Goal: Task Accomplishment & Management: Manage account settings

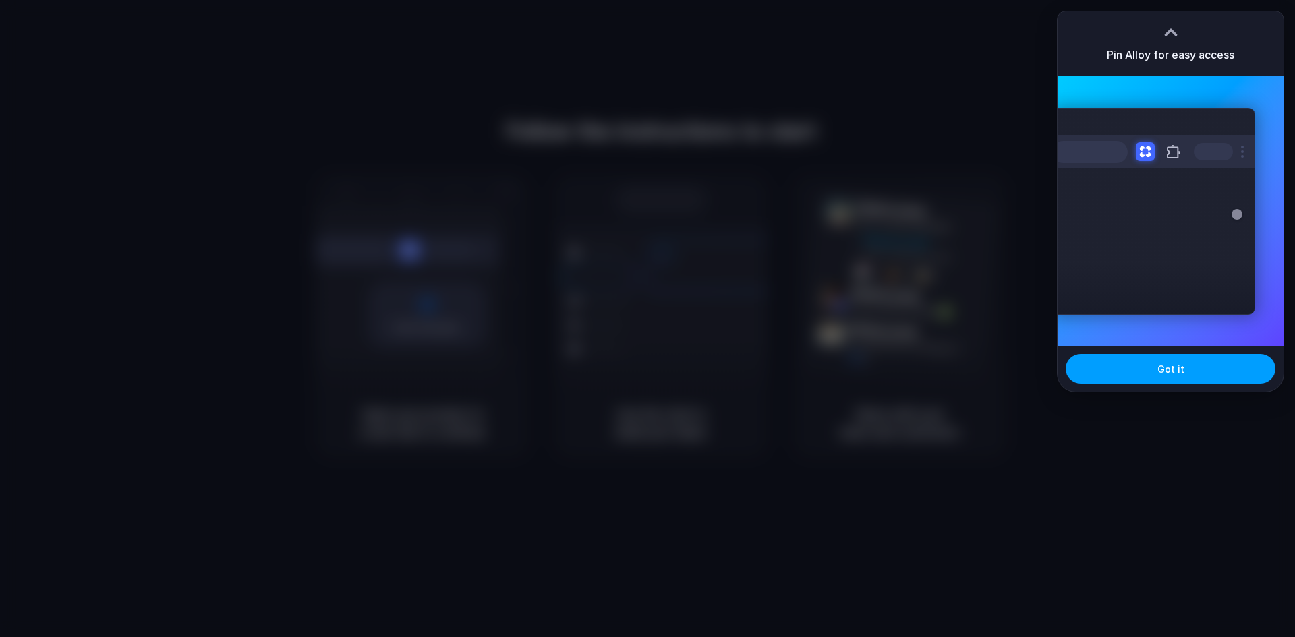
click at [1153, 372] on button "Got it" at bounding box center [1171, 369] width 210 height 30
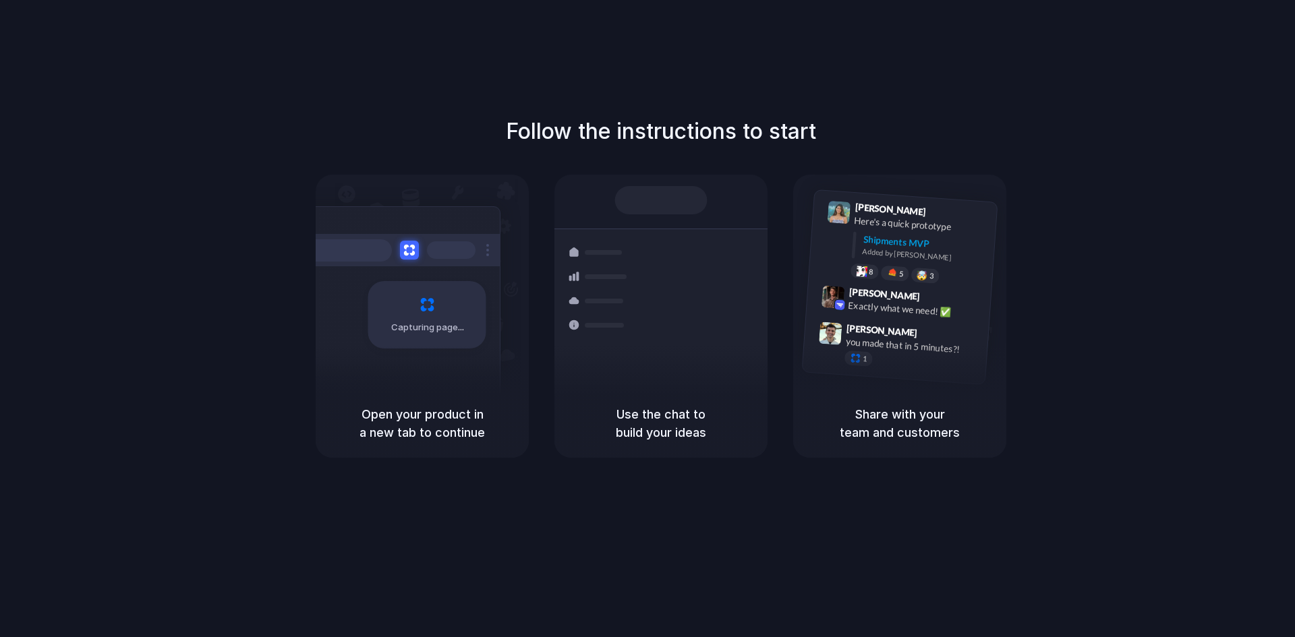
click at [887, 47] on div "Follow the instructions to start Capturing page Open your product in a new tab …" at bounding box center [661, 332] width 1322 height 664
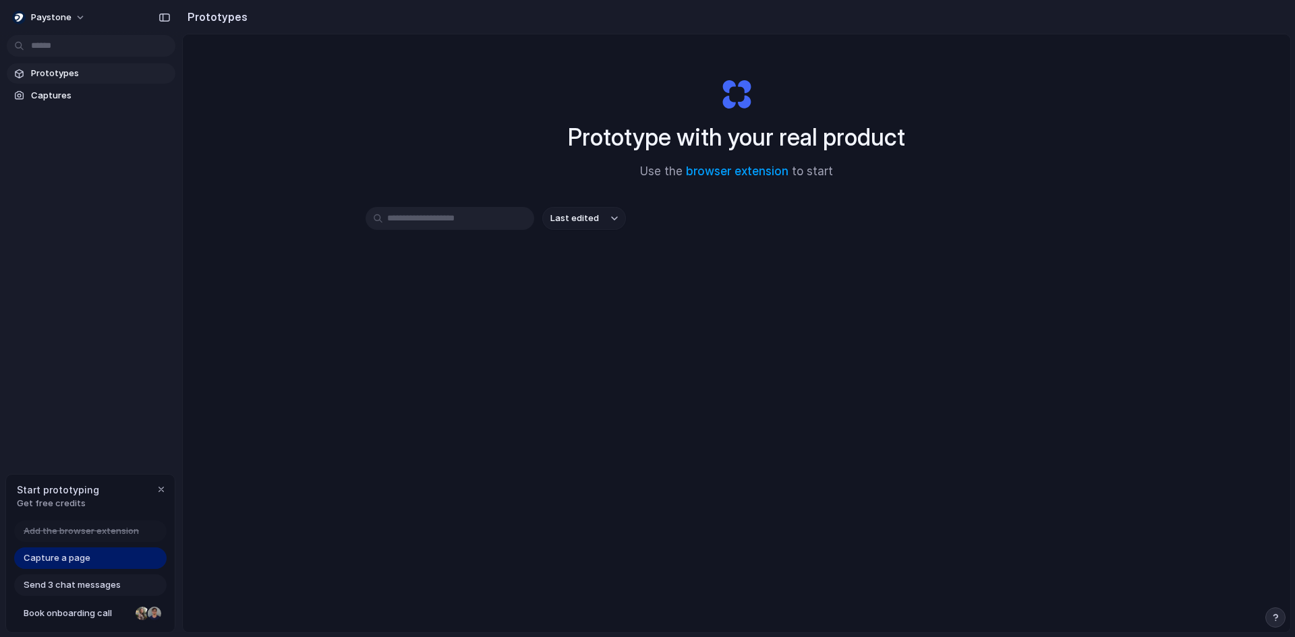
click at [67, 80] on link "Prototypes" at bounding box center [91, 73] width 169 height 20
click at [65, 98] on span "Captures" at bounding box center [100, 95] width 139 height 13
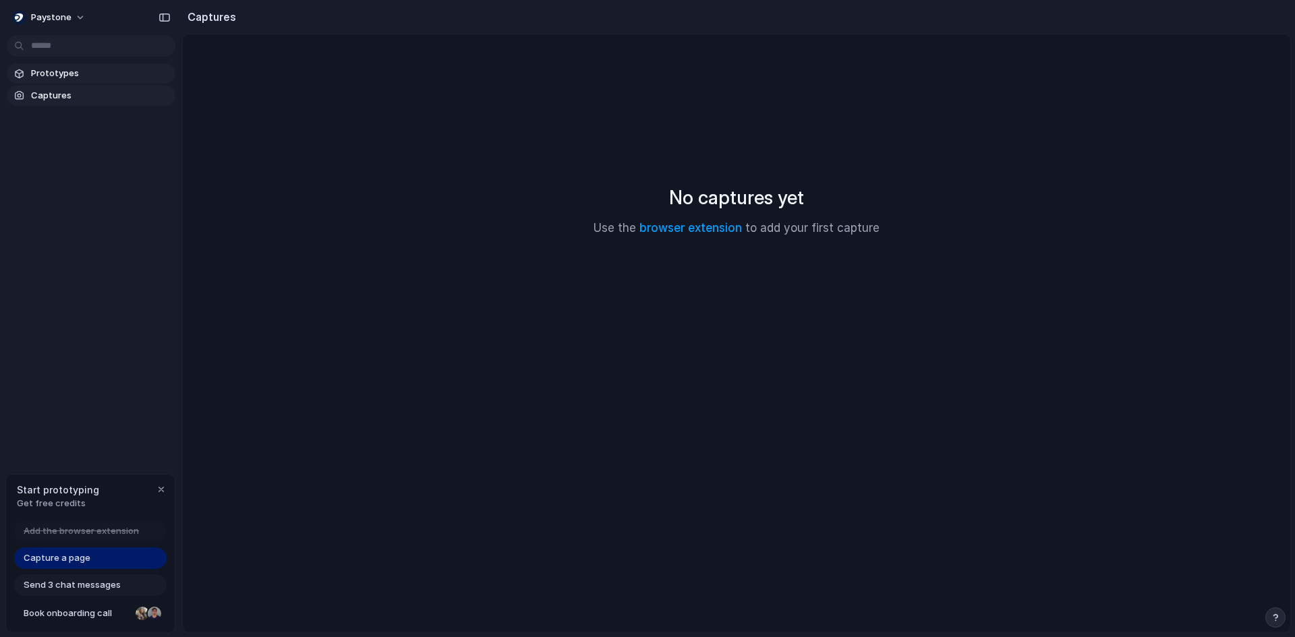
click at [63, 75] on span "Prototypes" at bounding box center [100, 73] width 139 height 13
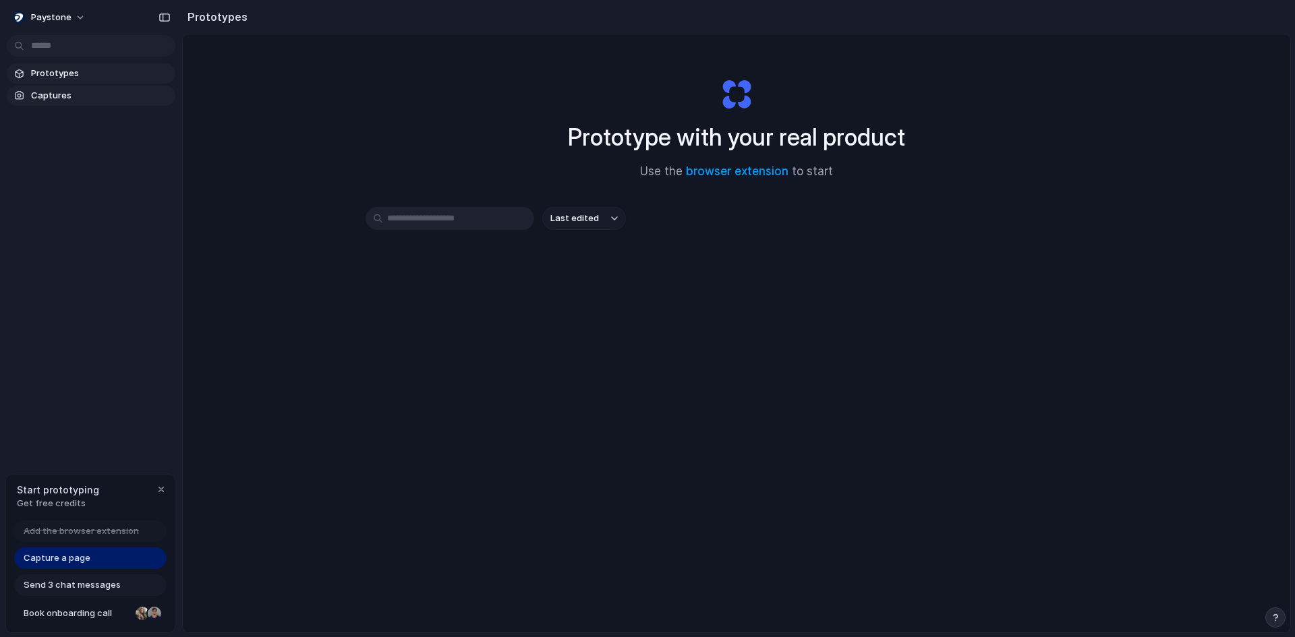
click at [57, 97] on span "Captures" at bounding box center [100, 95] width 139 height 13
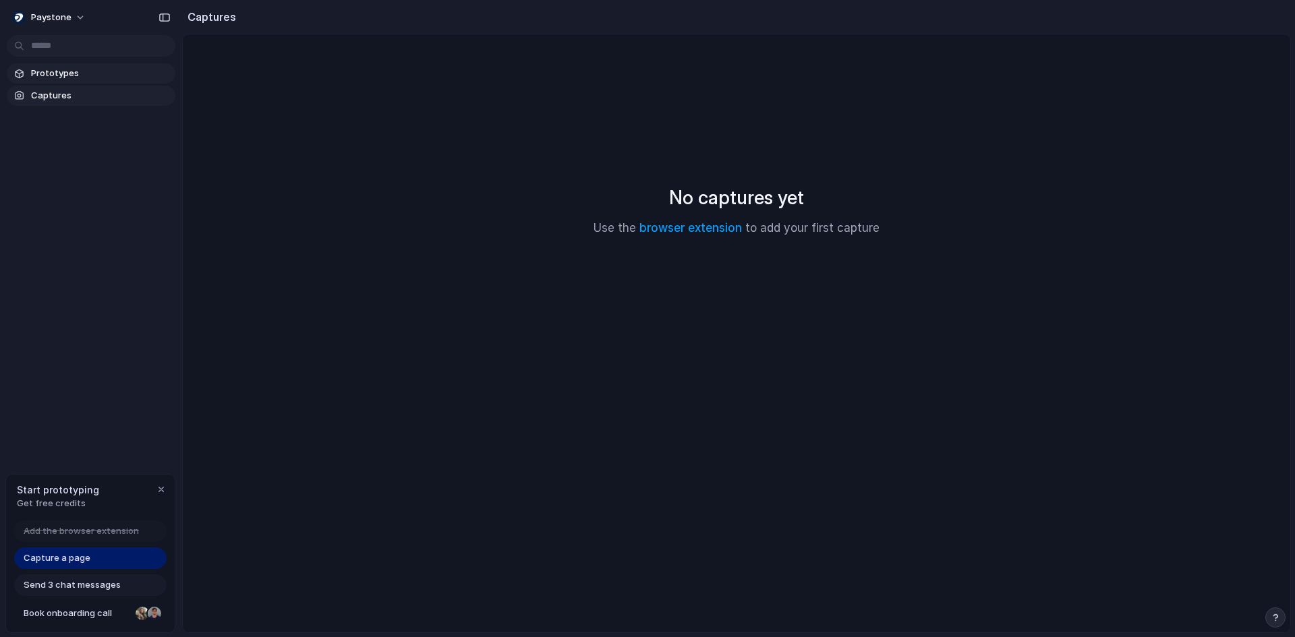
click at [49, 76] on span "Prototypes" at bounding box center [100, 73] width 139 height 13
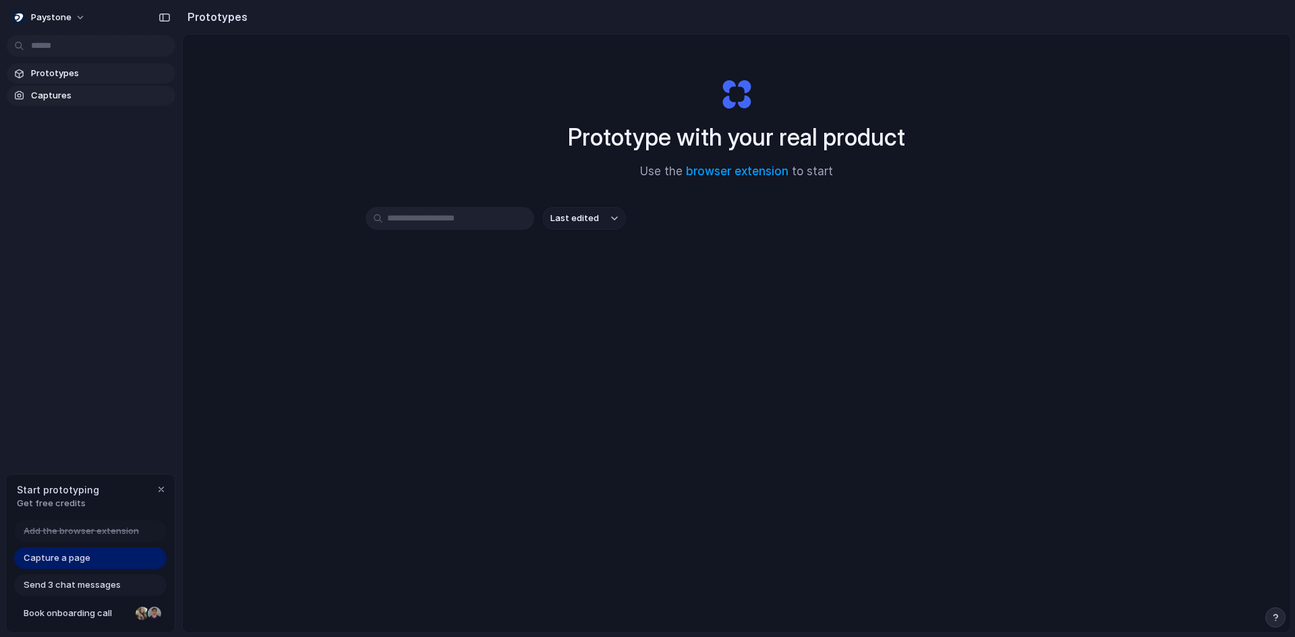
click at [46, 91] on span "Captures" at bounding box center [100, 95] width 139 height 13
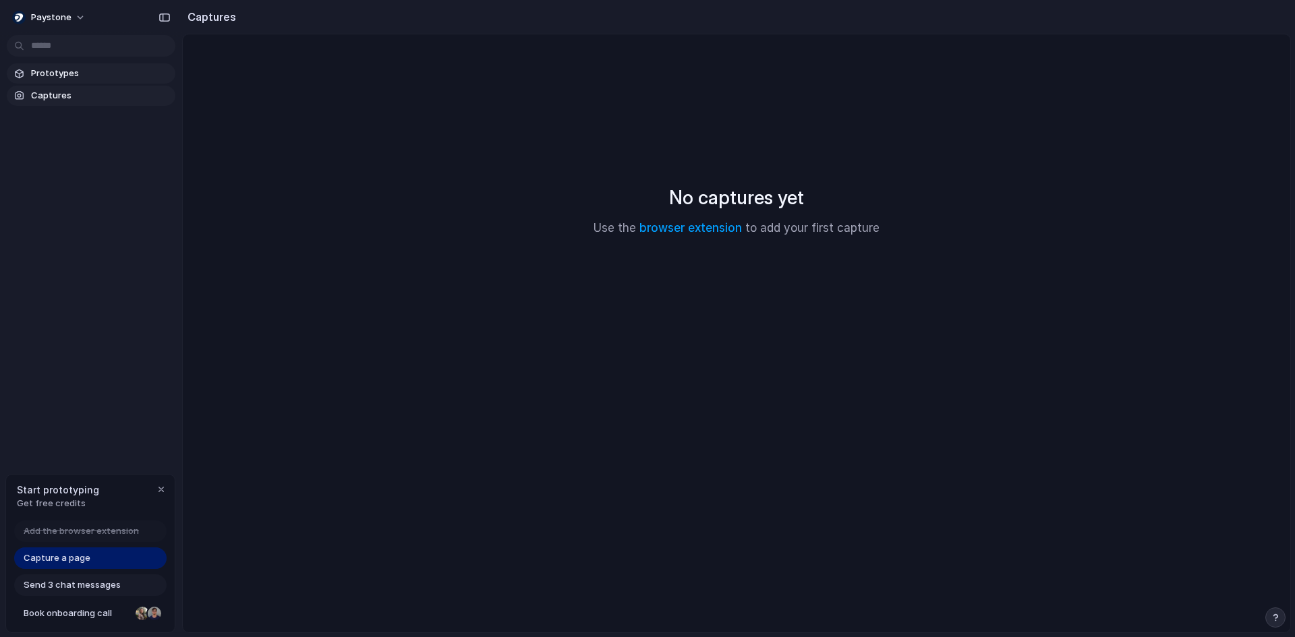
click at [46, 77] on span "Prototypes" at bounding box center [100, 73] width 139 height 13
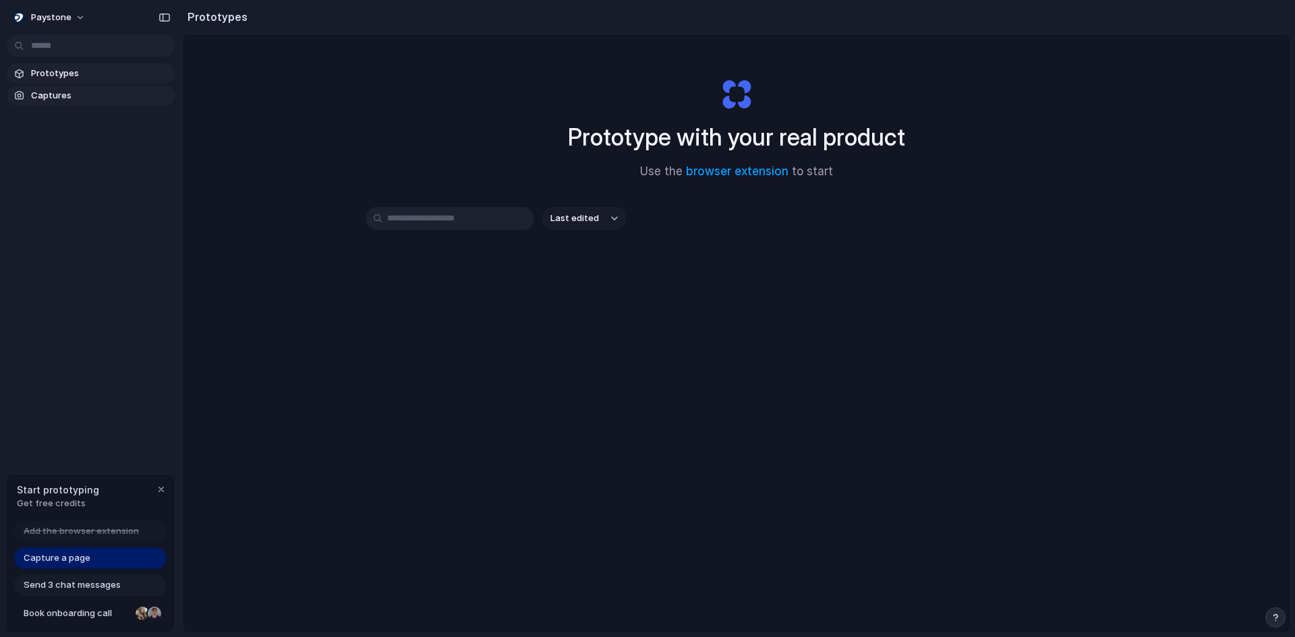
click at [57, 92] on span "Captures" at bounding box center [100, 95] width 139 height 13
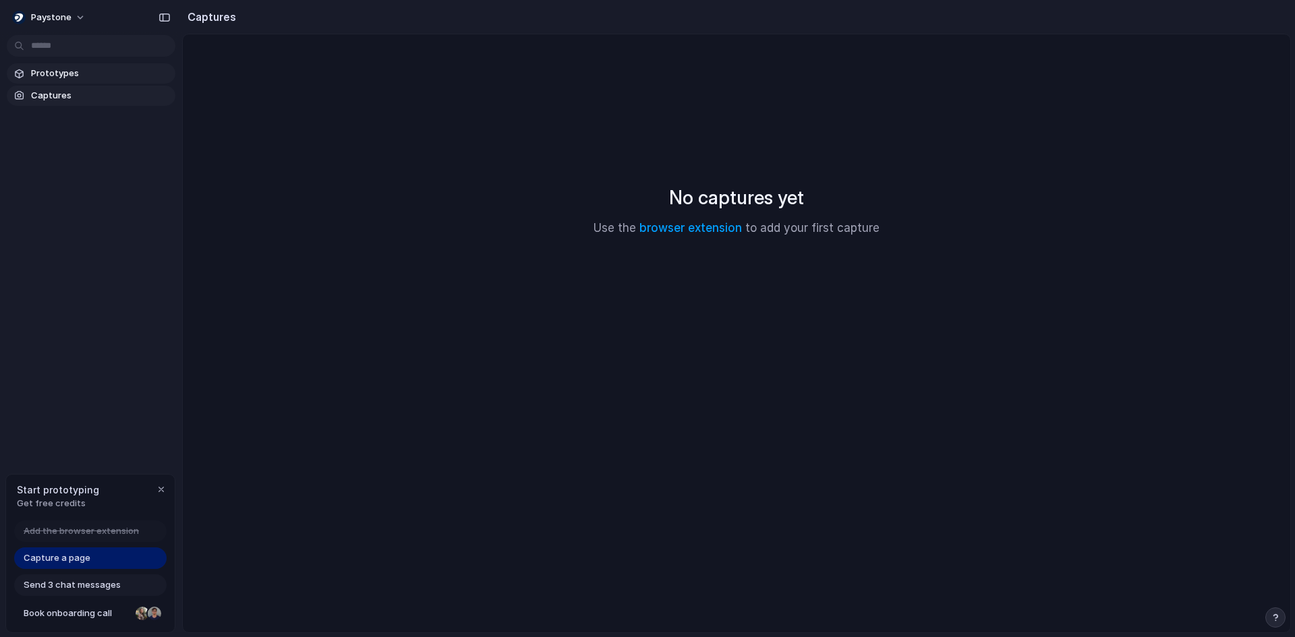
click at [47, 79] on span "Prototypes" at bounding box center [100, 73] width 139 height 13
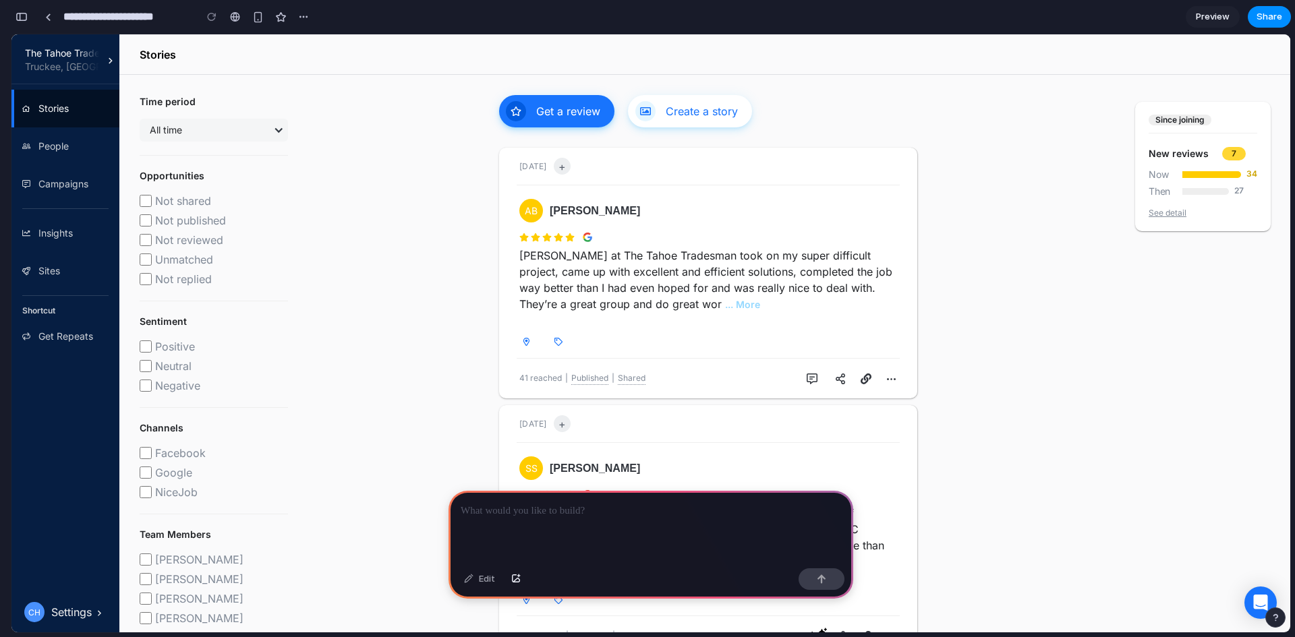
click at [486, 503] on p at bounding box center [651, 511] width 380 height 16
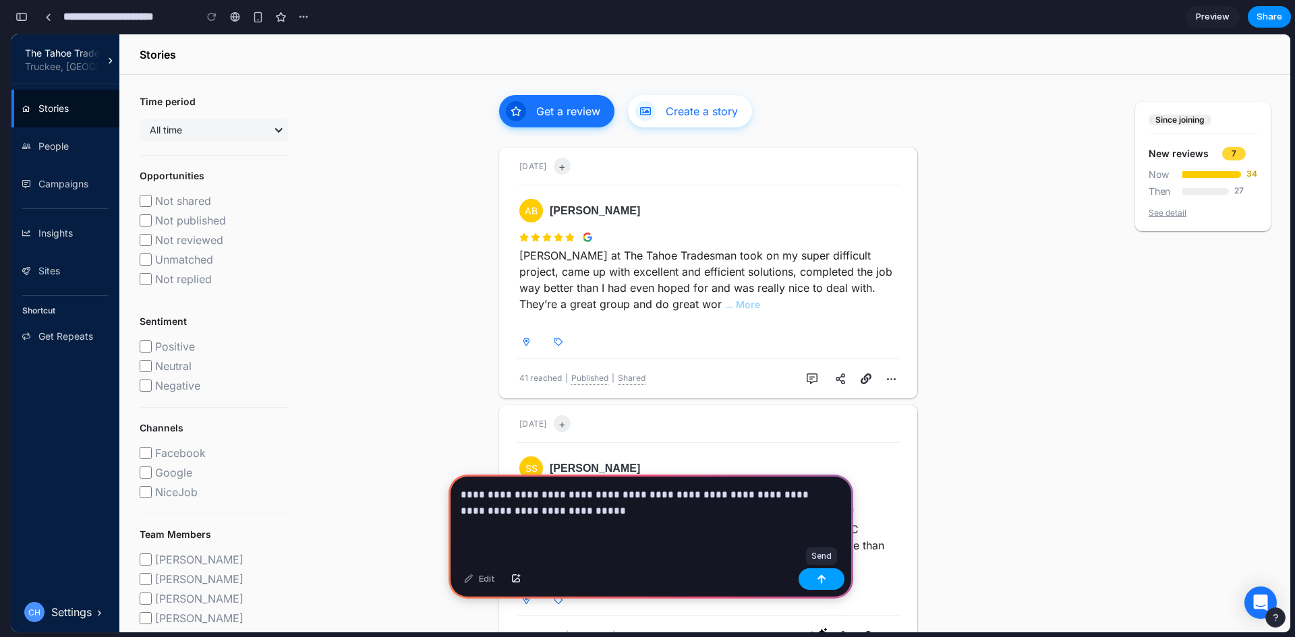
click at [818, 580] on div "button" at bounding box center [821, 579] width 9 height 9
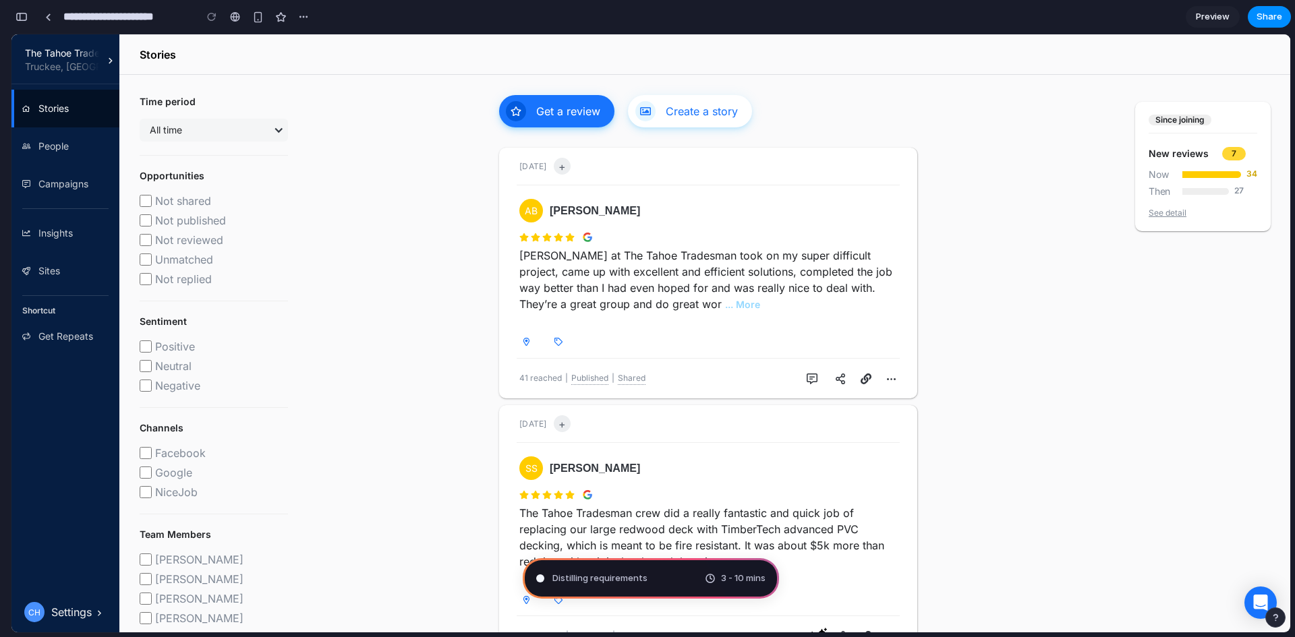
click at [653, 585] on div "Distilling requirements 3 - 10 mins" at bounding box center [651, 579] width 256 height 40
click at [22, 16] on div "button" at bounding box center [22, 16] width 12 height 9
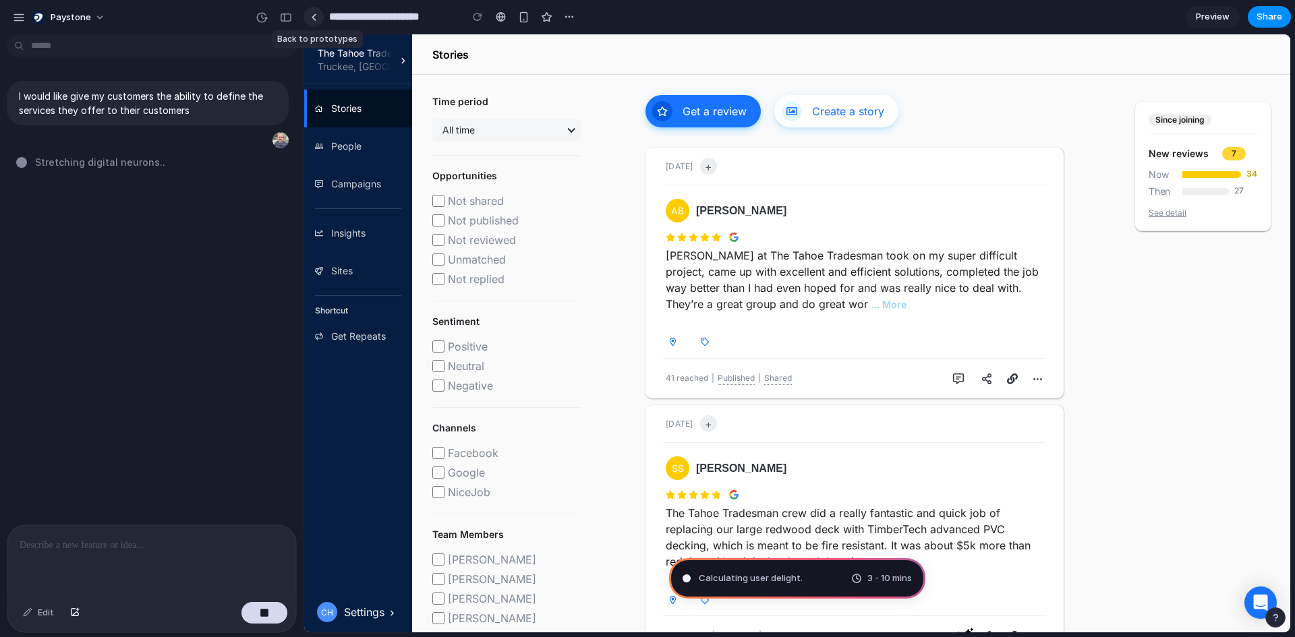
click at [311, 19] on div at bounding box center [314, 16] width 6 height 7
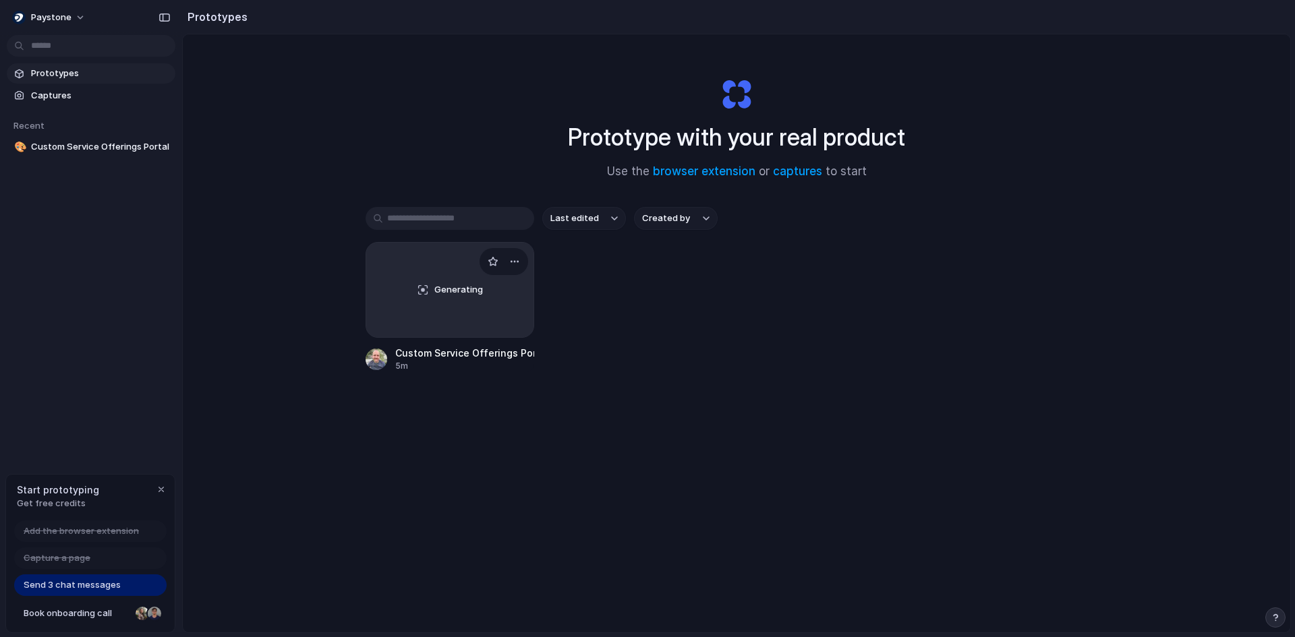
click at [422, 314] on div "Generating" at bounding box center [449, 290] width 167 height 94
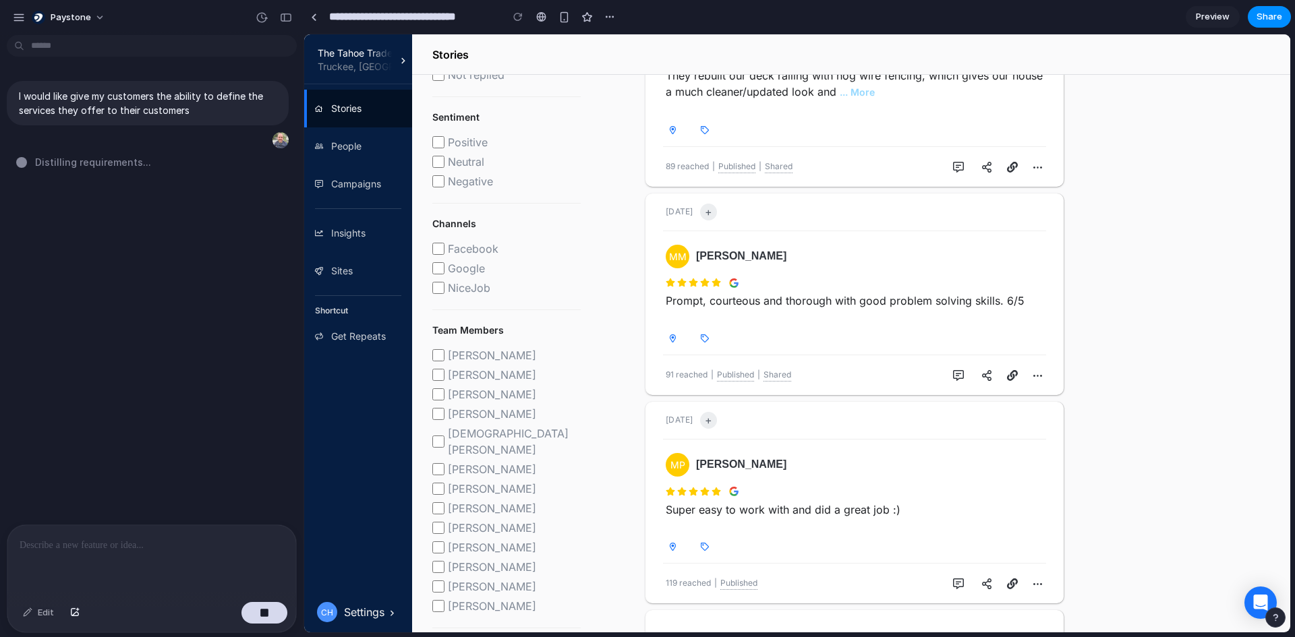
scroll to position [1469, 0]
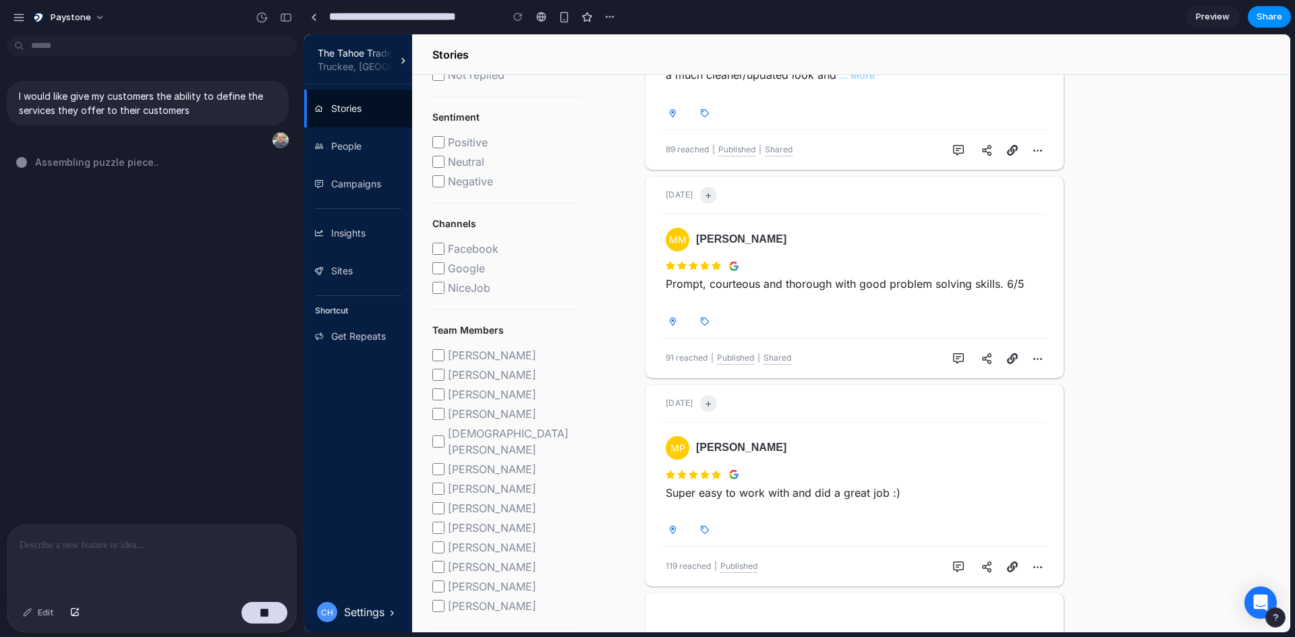
click at [146, 159] on div "Assembling puzzle piece .." at bounding box center [155, 162] width 279 height 14
click at [88, 20] on span "Paystone" at bounding box center [71, 17] width 40 height 13
click at [18, 16] on div "Settings Invite members Change theme Sign out" at bounding box center [647, 318] width 1295 height 637
click at [18, 16] on div "button" at bounding box center [19, 17] width 12 height 12
click at [16, 10] on button "button" at bounding box center [19, 17] width 20 height 20
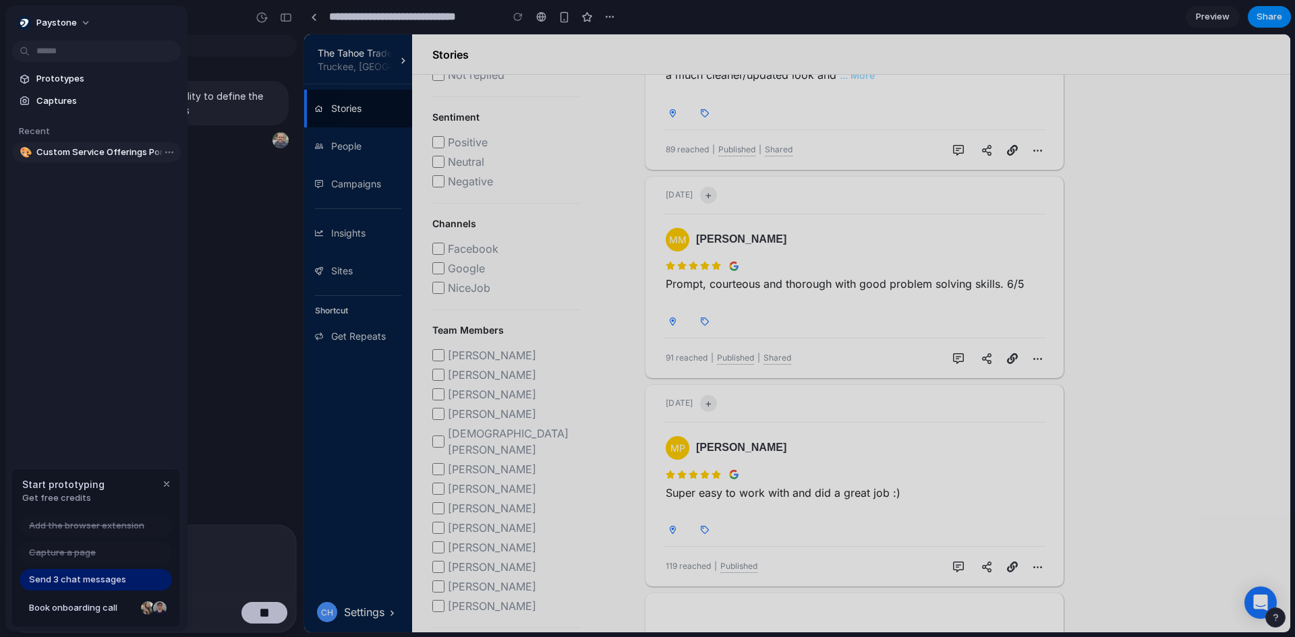
click at [58, 155] on span "Custom Service Offerings Portal" at bounding box center [105, 152] width 139 height 13
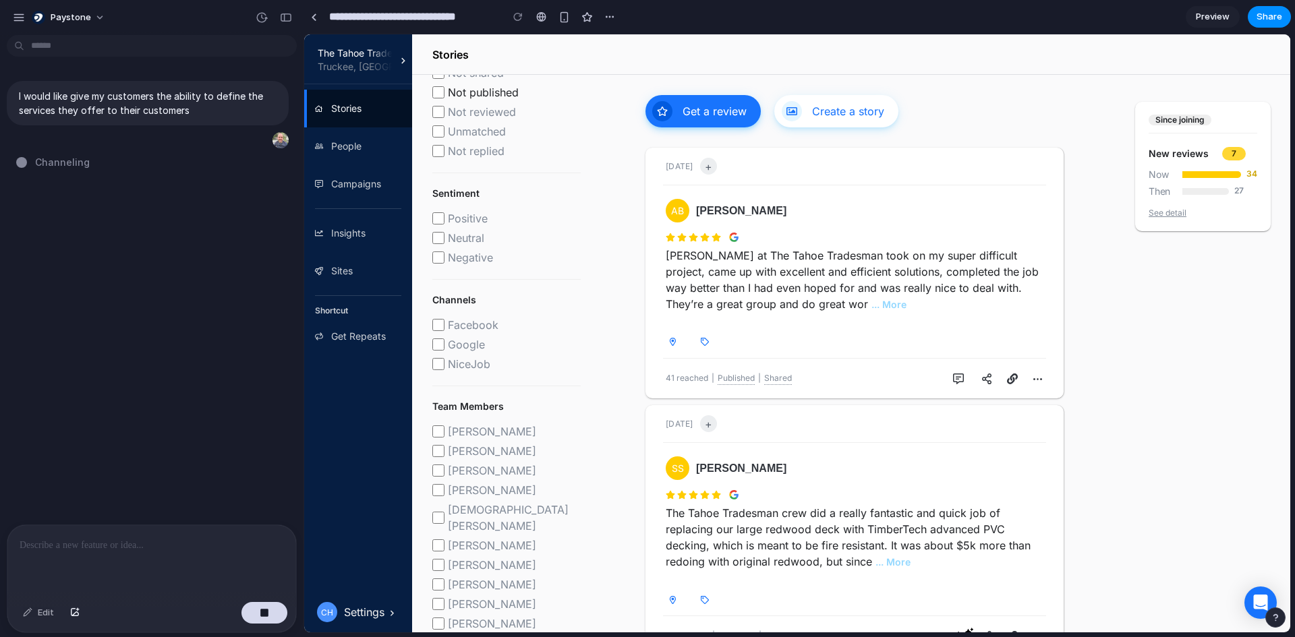
scroll to position [204, 0]
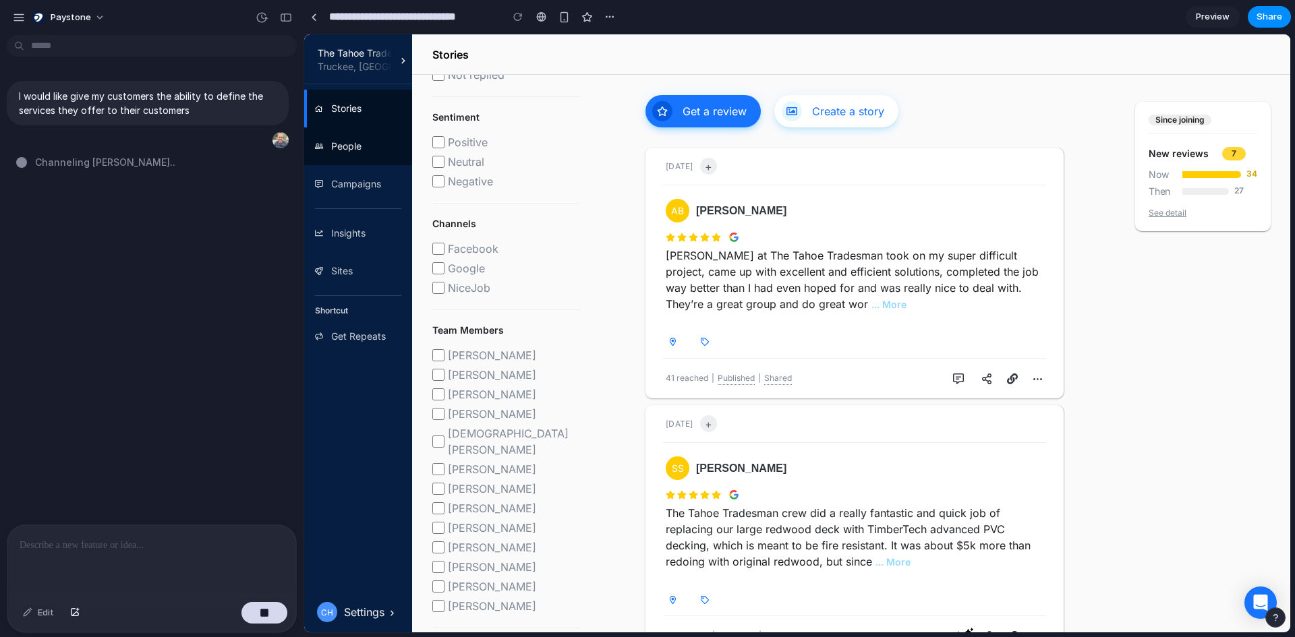
click at [334, 161] on link " People" at bounding box center [358, 146] width 108 height 38
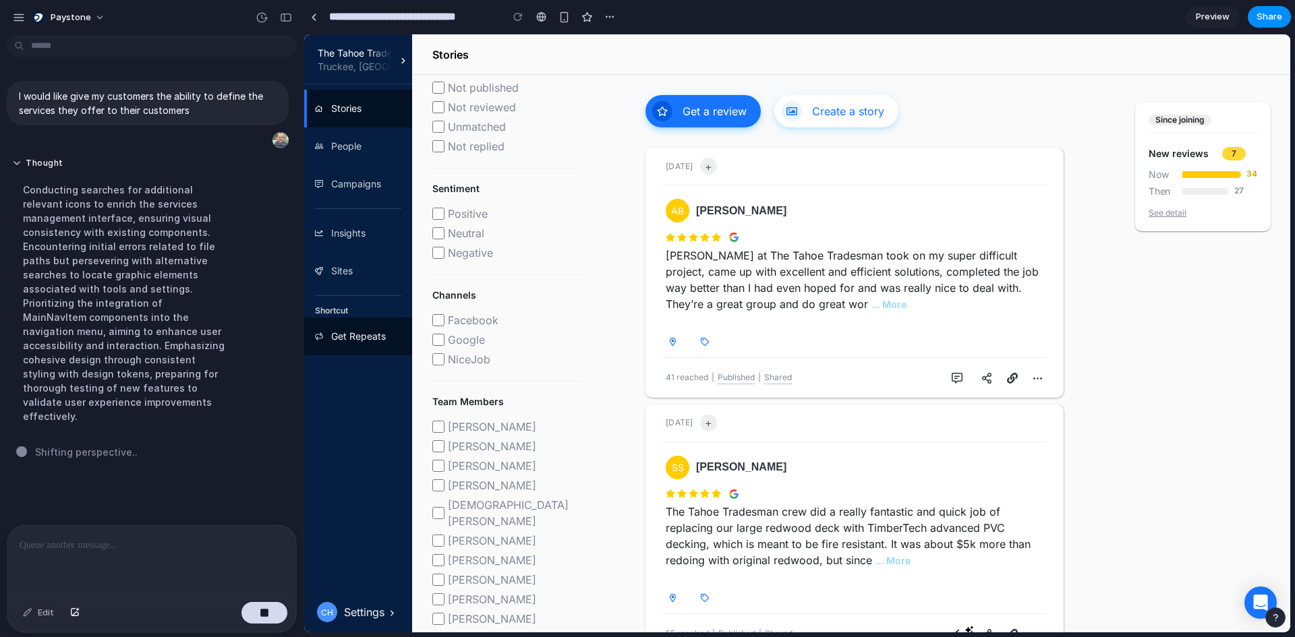
scroll to position [135, 0]
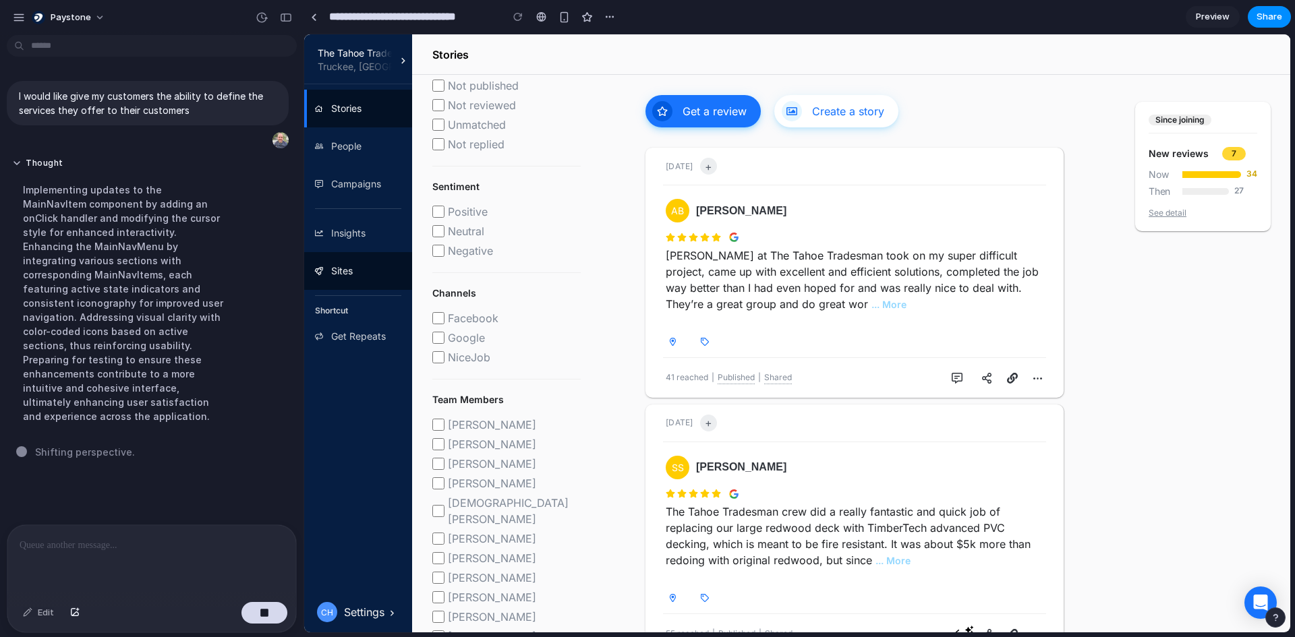
click at [360, 263] on link " Sites" at bounding box center [358, 271] width 108 height 38
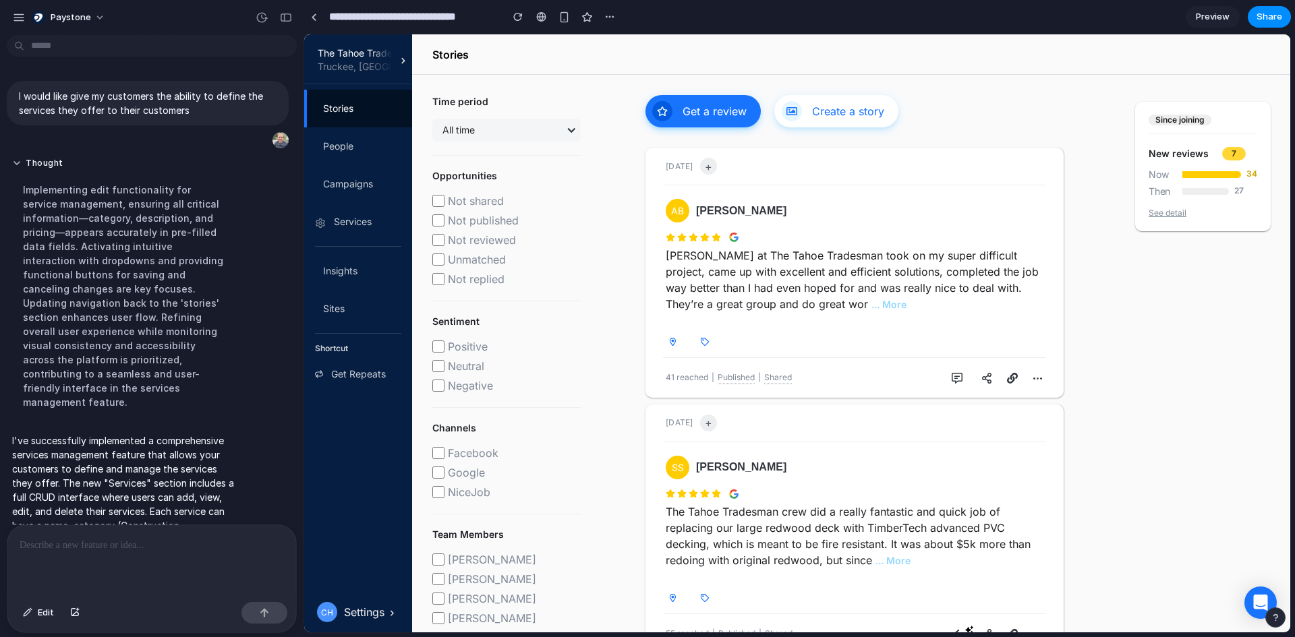
scroll to position [69, 0]
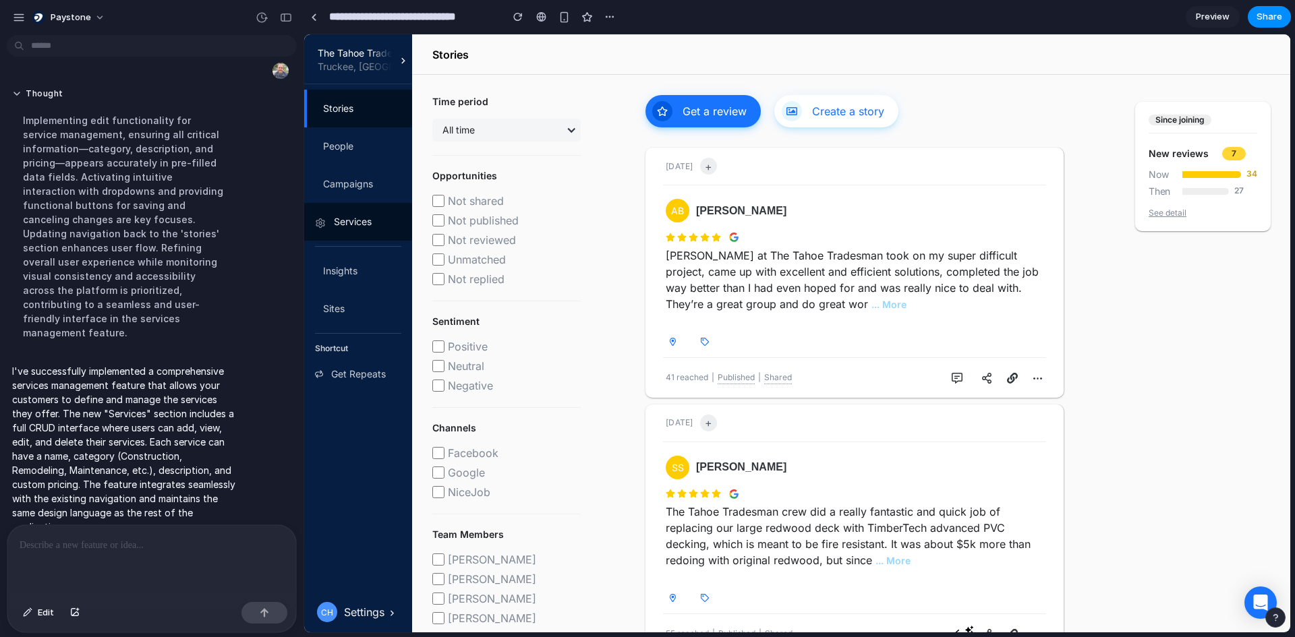
click at [335, 225] on div "Services" at bounding box center [353, 222] width 38 height 16
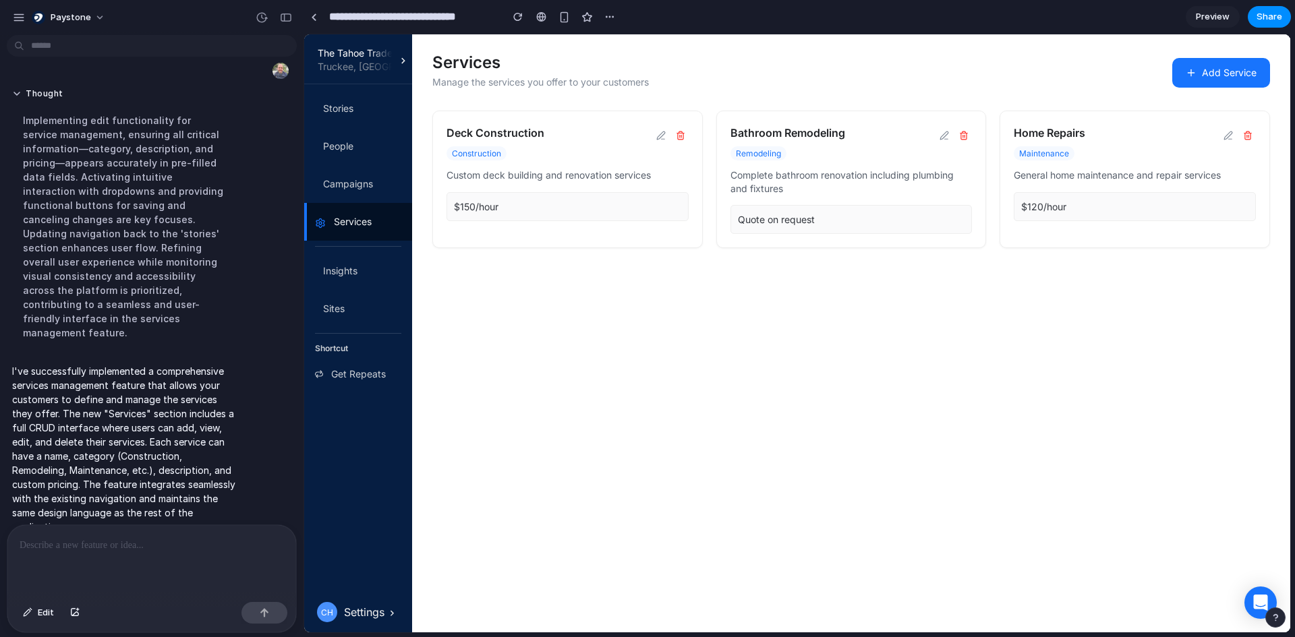
click at [1251, 68] on button "Add Service" at bounding box center [1221, 73] width 98 height 30
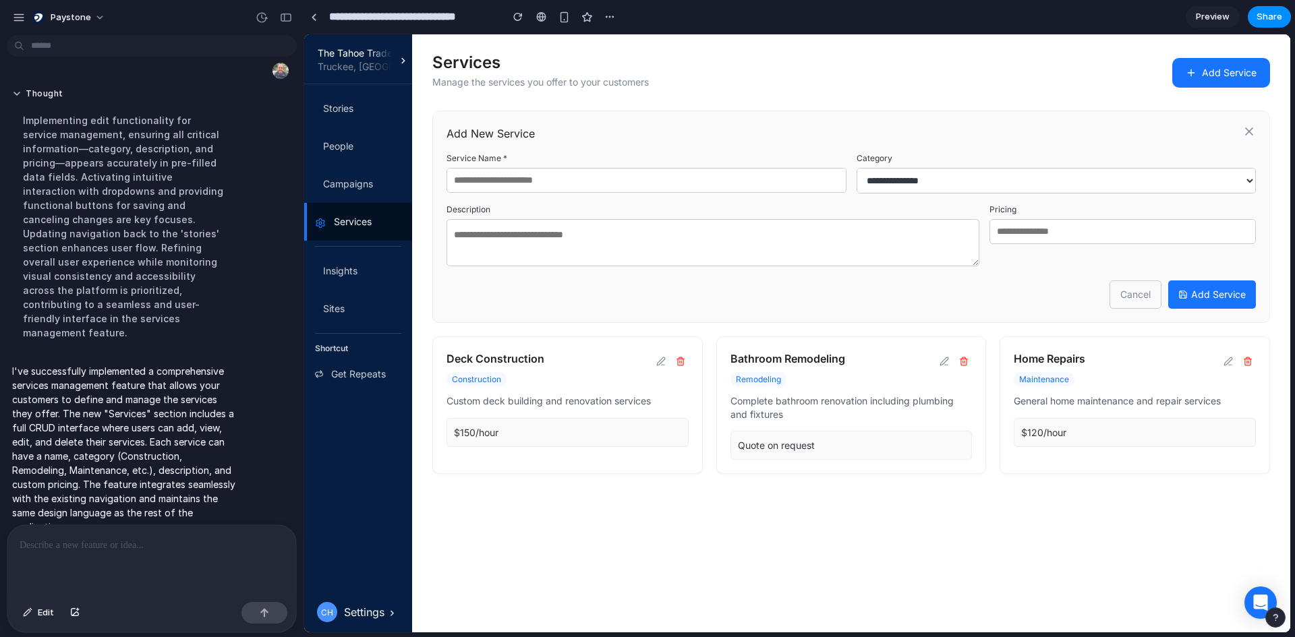
click at [1249, 132] on icon at bounding box center [1249, 131] width 7 height 7
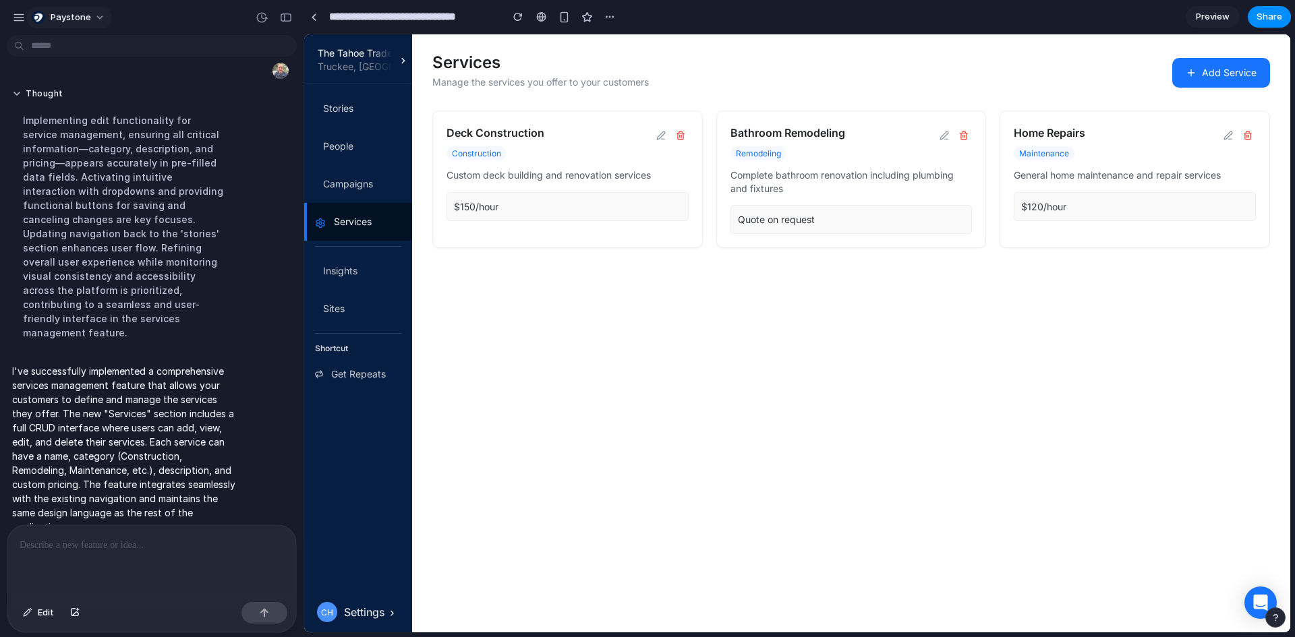
click at [61, 22] on span "Paystone" at bounding box center [71, 17] width 40 height 13
click at [54, 61] on li "Invite members" at bounding box center [85, 70] width 112 height 22
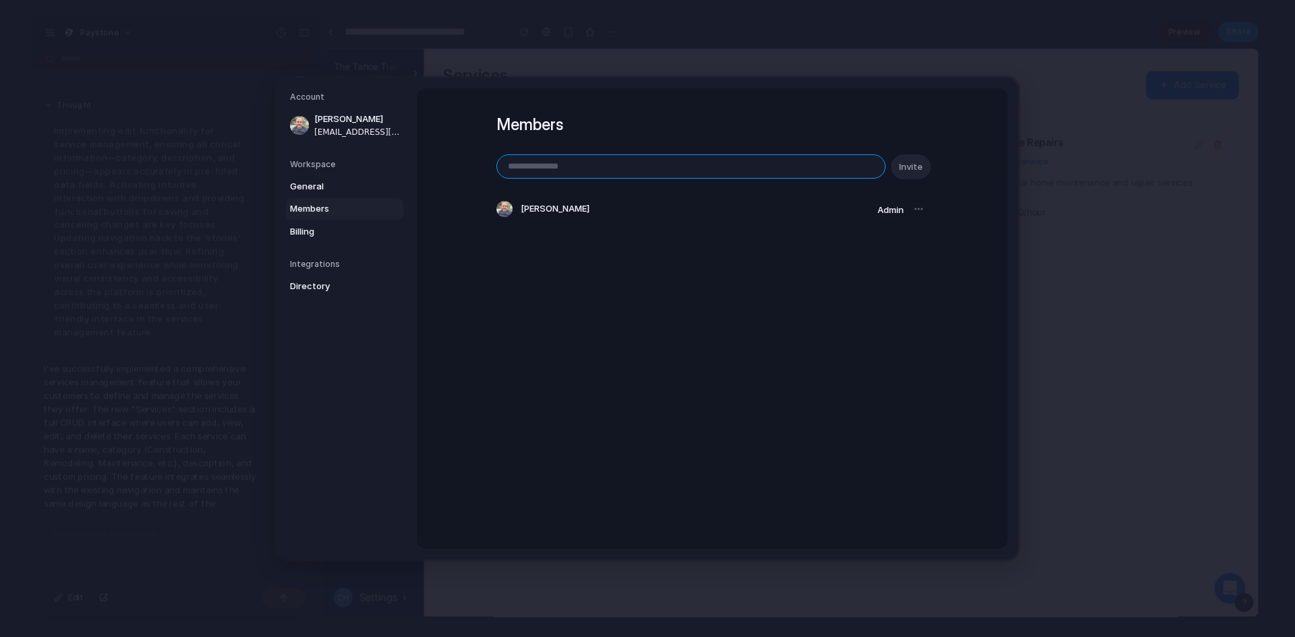
click at [625, 169] on input "email" at bounding box center [691, 166] width 388 height 23
paste input "**********"
type input "**********"
click at [901, 173] on button "Invite" at bounding box center [911, 166] width 40 height 25
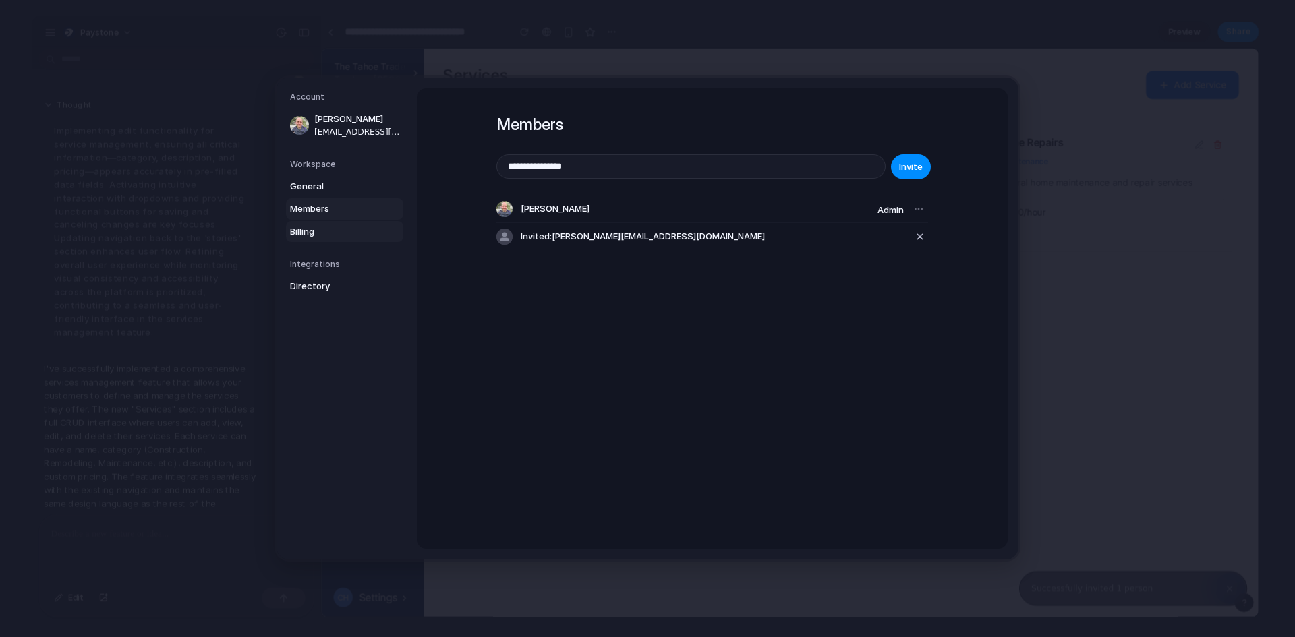
click at [314, 230] on span "Billing" at bounding box center [333, 231] width 86 height 13
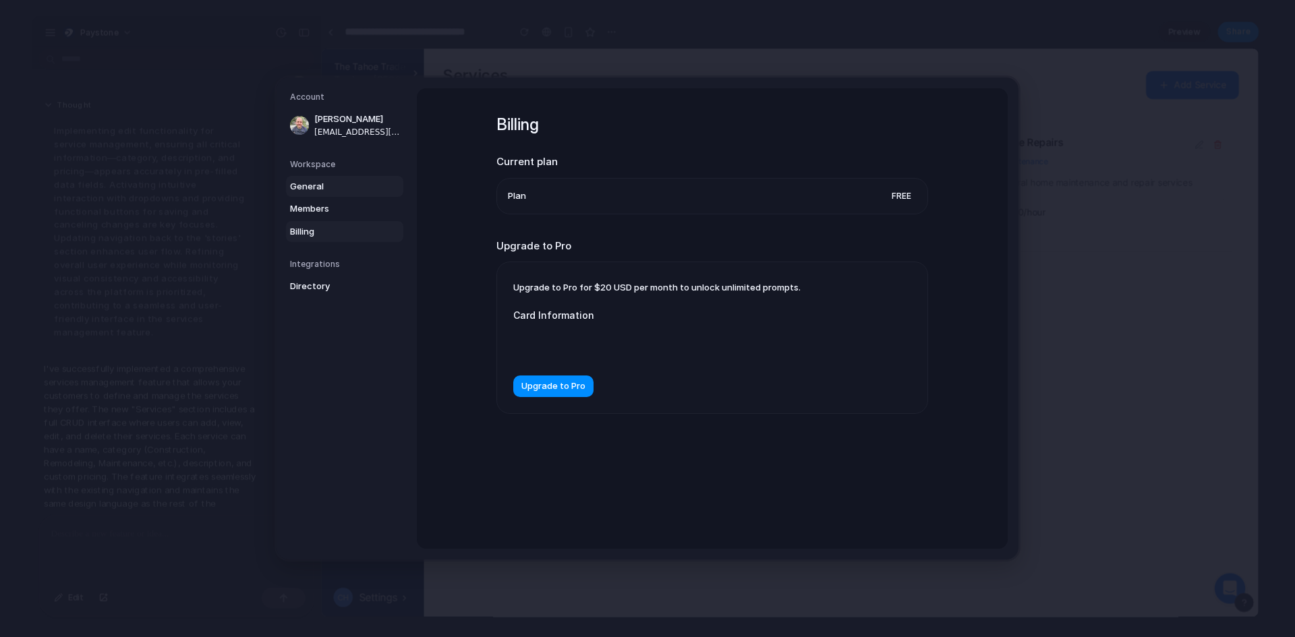
click at [314, 188] on span "General" at bounding box center [333, 186] width 86 height 13
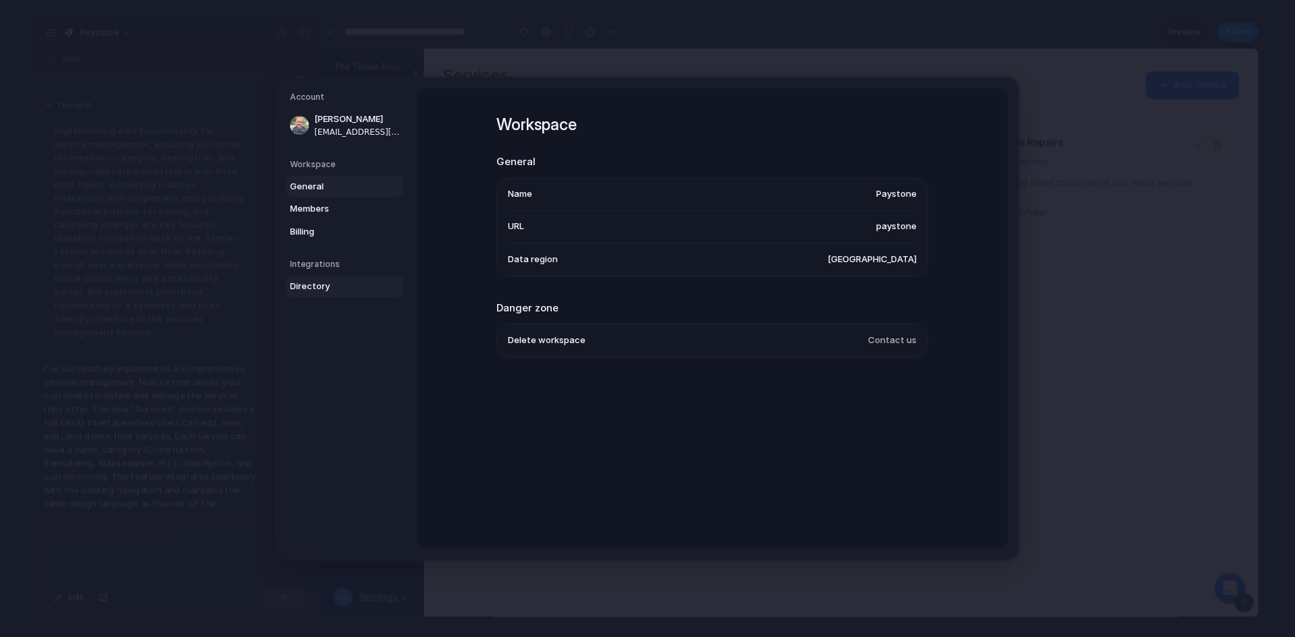
click at [312, 278] on link "Directory" at bounding box center [344, 287] width 117 height 22
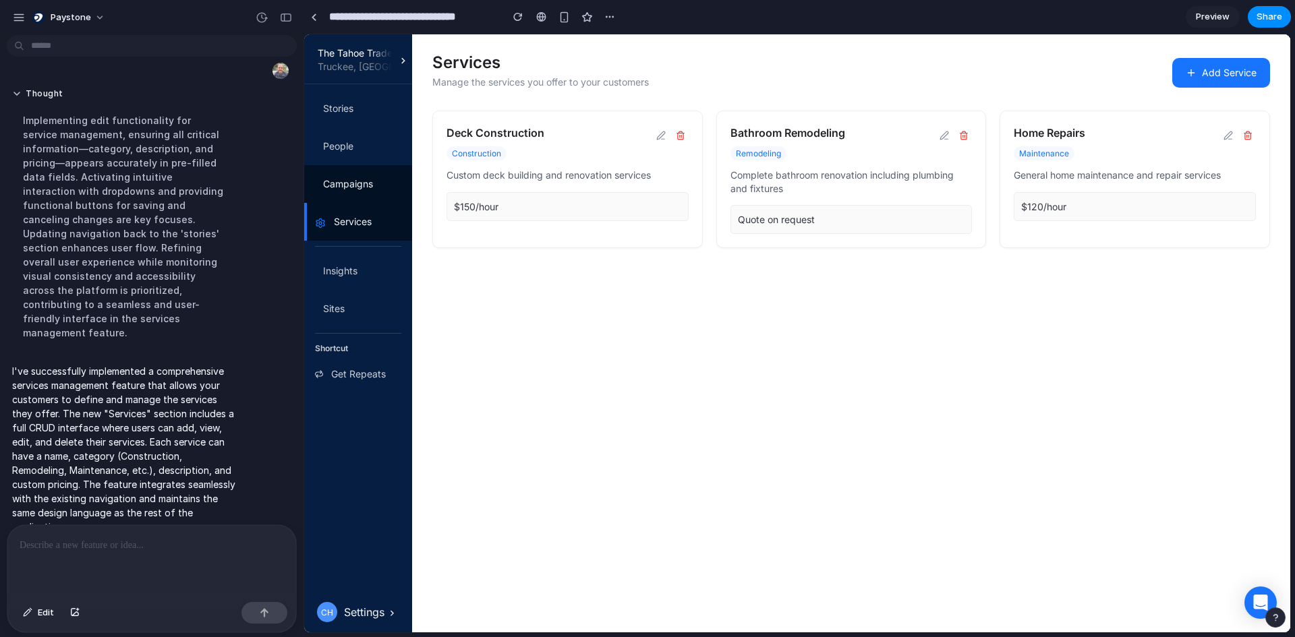
click at [337, 184] on div "Campaigns" at bounding box center [348, 184] width 50 height 16
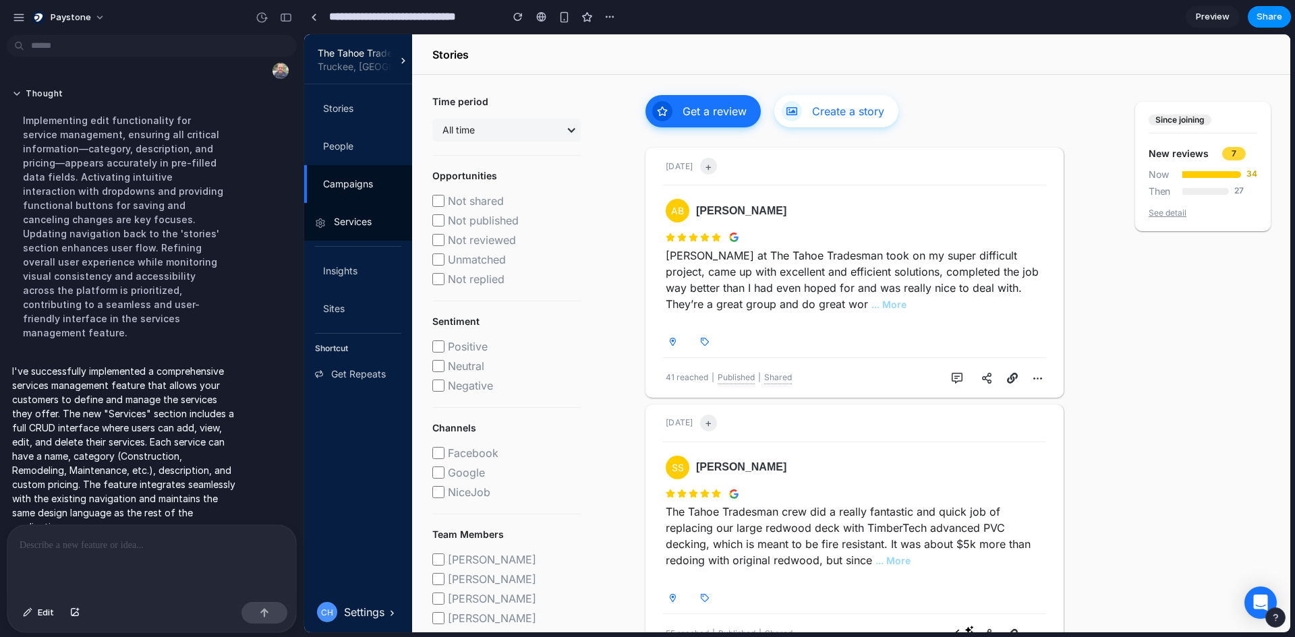
click at [336, 219] on div "Services" at bounding box center [353, 222] width 38 height 16
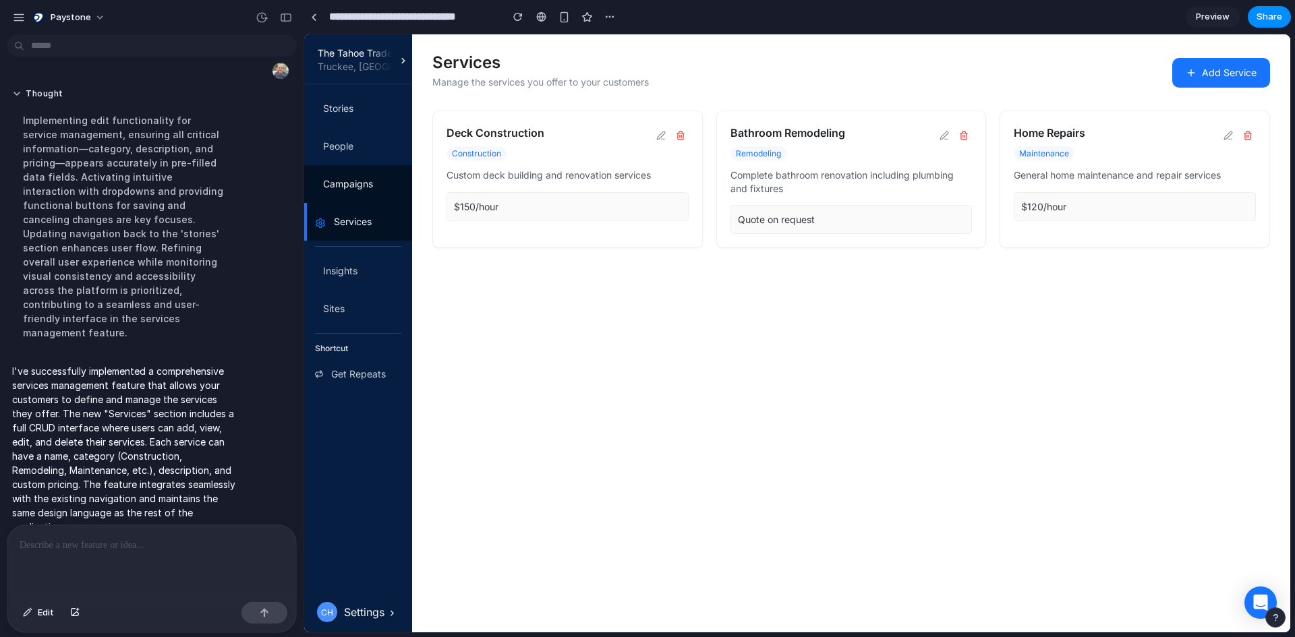
click at [348, 177] on div "Campaigns" at bounding box center [348, 184] width 50 height 16
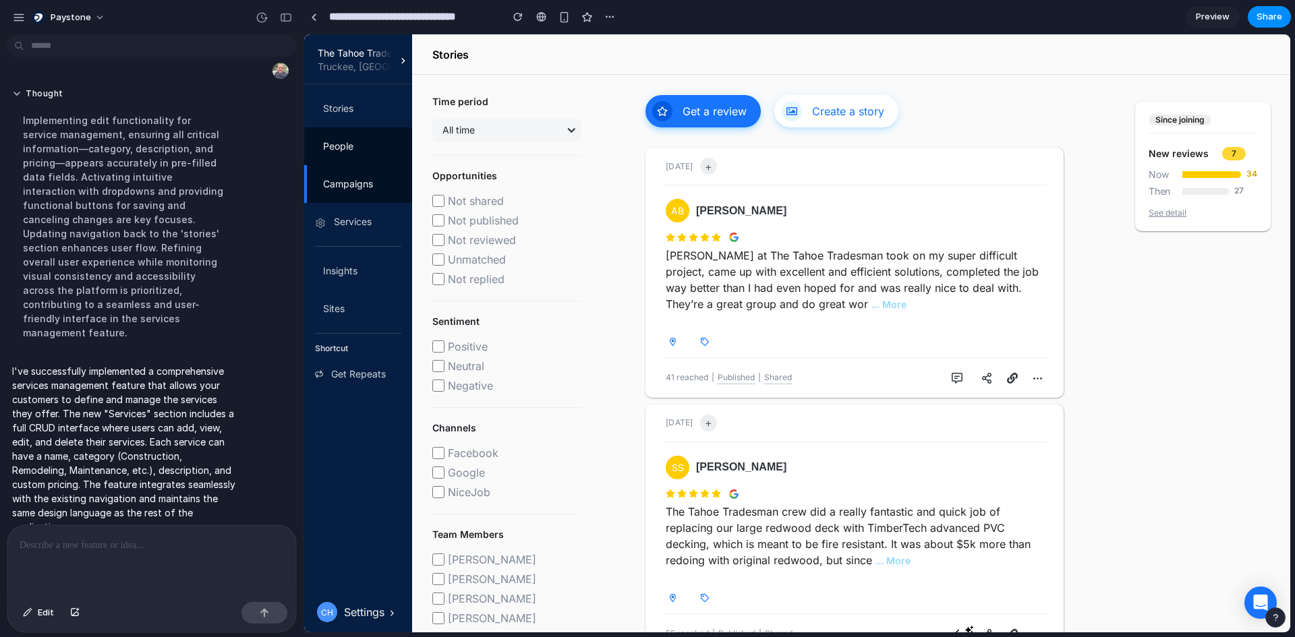
click at [345, 144] on div "People" at bounding box center [338, 146] width 30 height 16
click at [335, 214] on div "Services" at bounding box center [353, 222] width 38 height 16
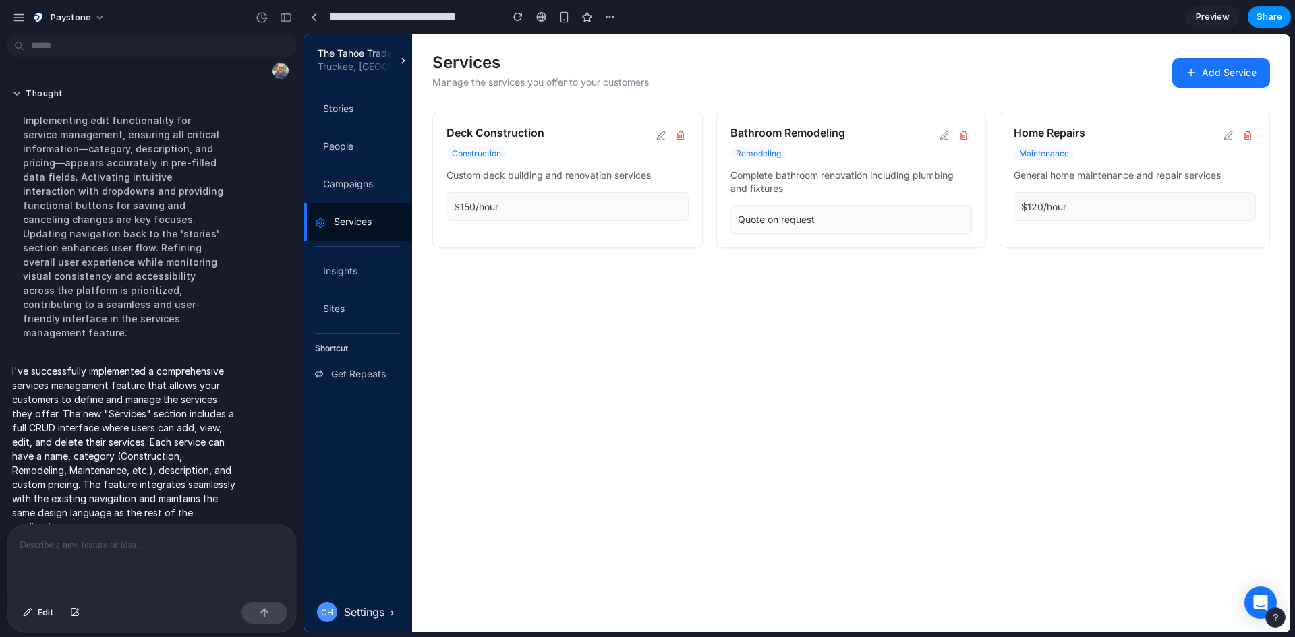
click at [1205, 74] on button "Add Service" at bounding box center [1221, 73] width 98 height 30
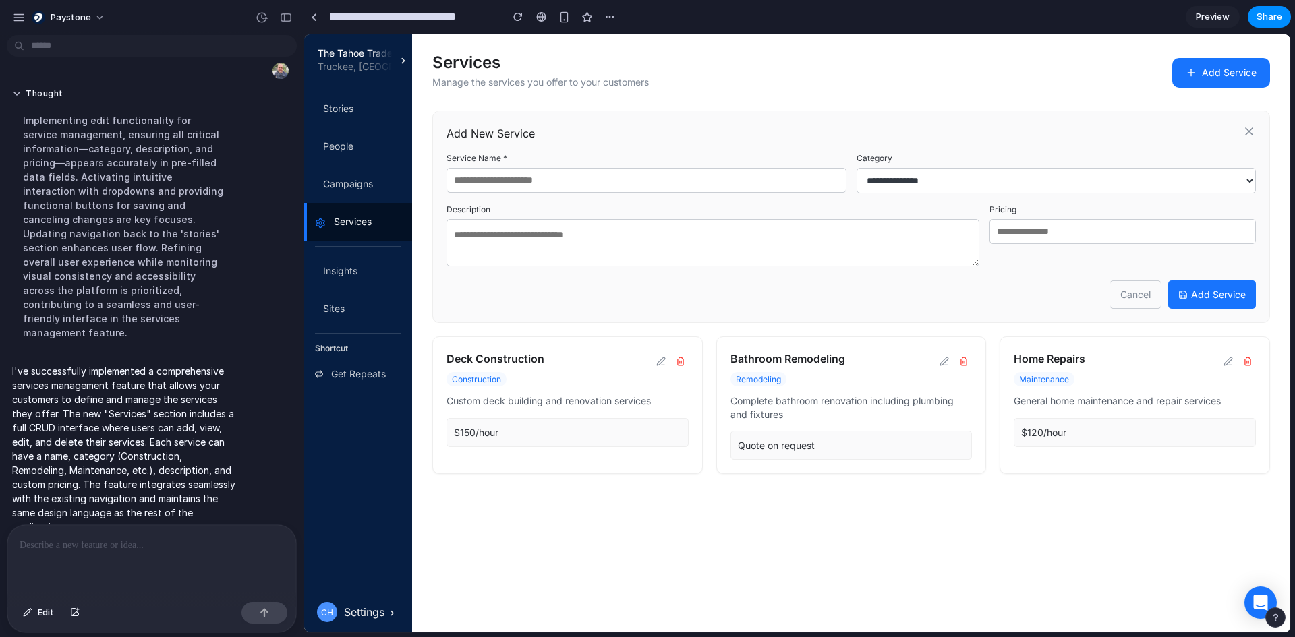
click at [949, 183] on select "**********" at bounding box center [1057, 181] width 400 height 26
click at [872, 127] on div "Add New Service" at bounding box center [852, 134] width 810 height 18
click at [1247, 135] on icon at bounding box center [1249, 131] width 13 height 13
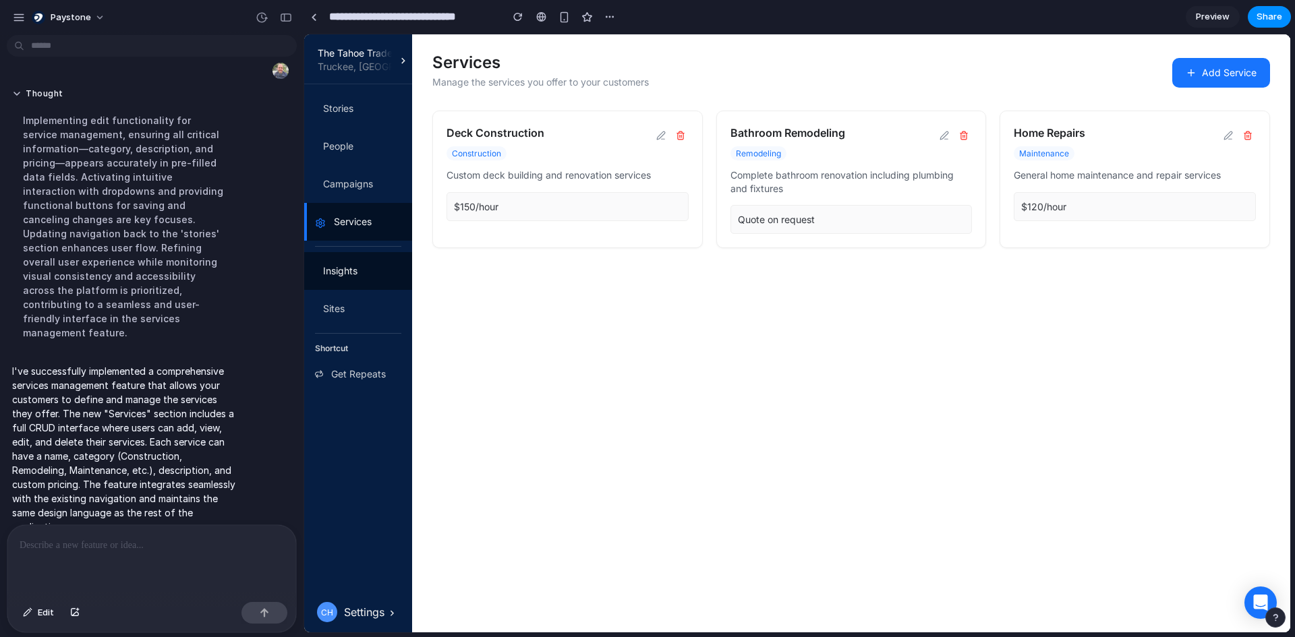
click at [364, 277] on link "Insights" at bounding box center [358, 271] width 108 height 38
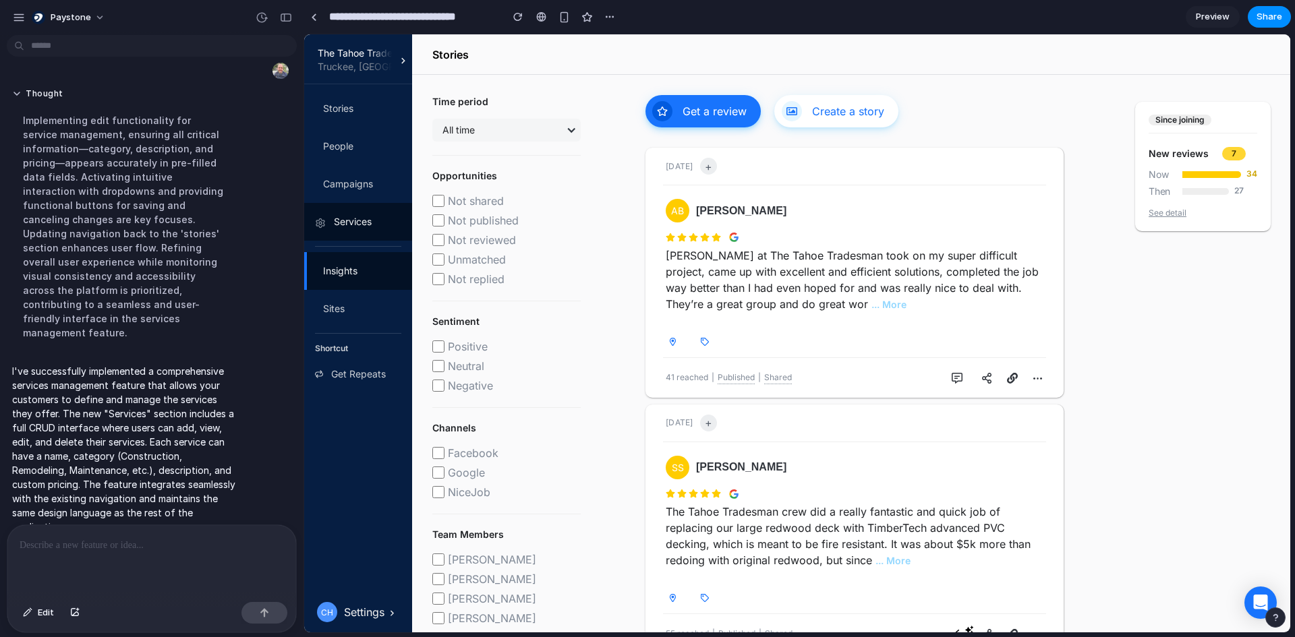
click at [356, 219] on div "Services" at bounding box center [353, 222] width 38 height 16
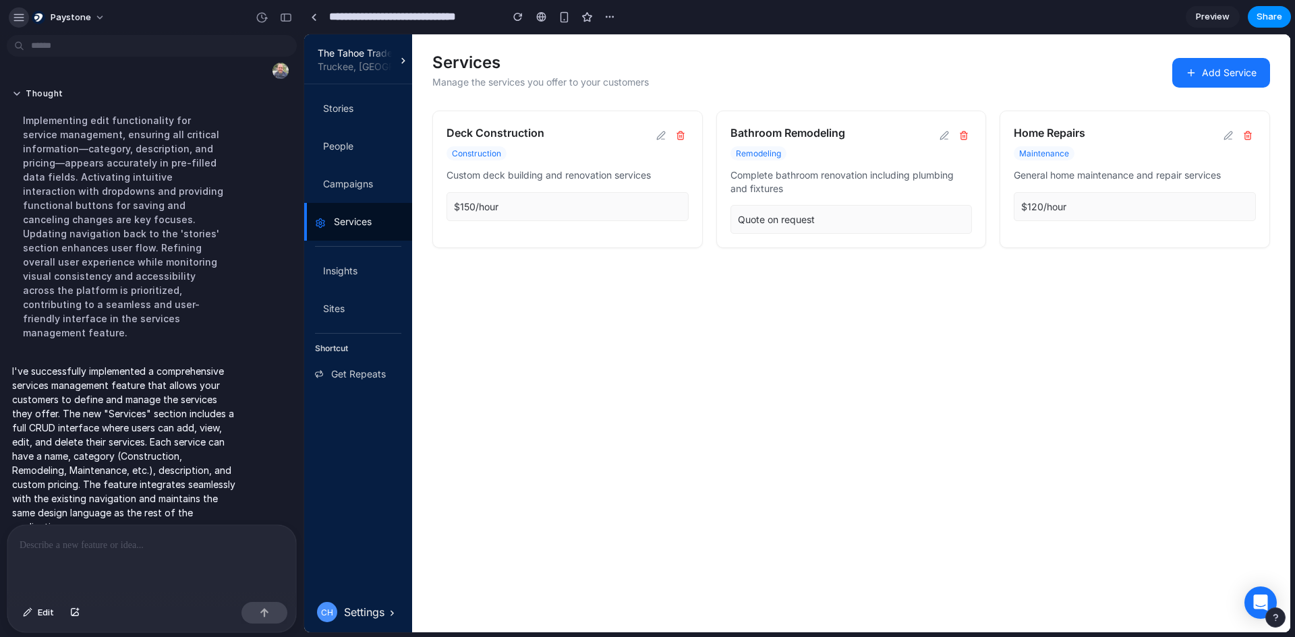
click at [14, 21] on div "button" at bounding box center [19, 17] width 12 height 12
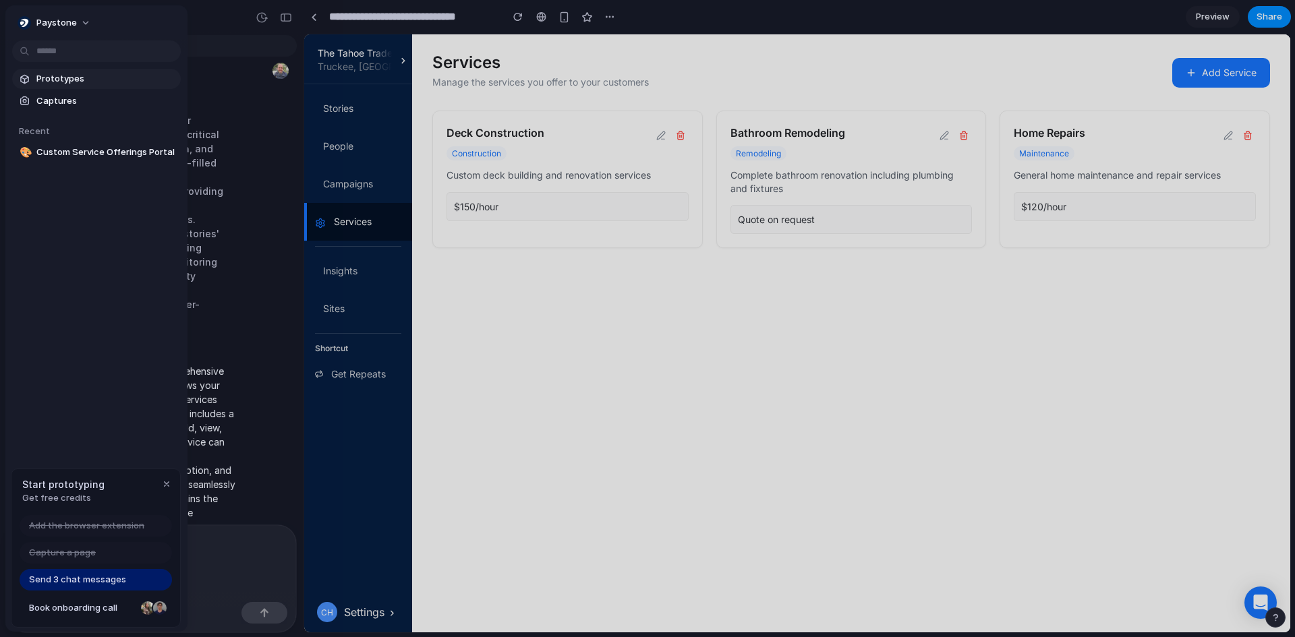
click at [79, 78] on span "Prototypes" at bounding box center [105, 78] width 139 height 13
